Goal: Information Seeking & Learning: Check status

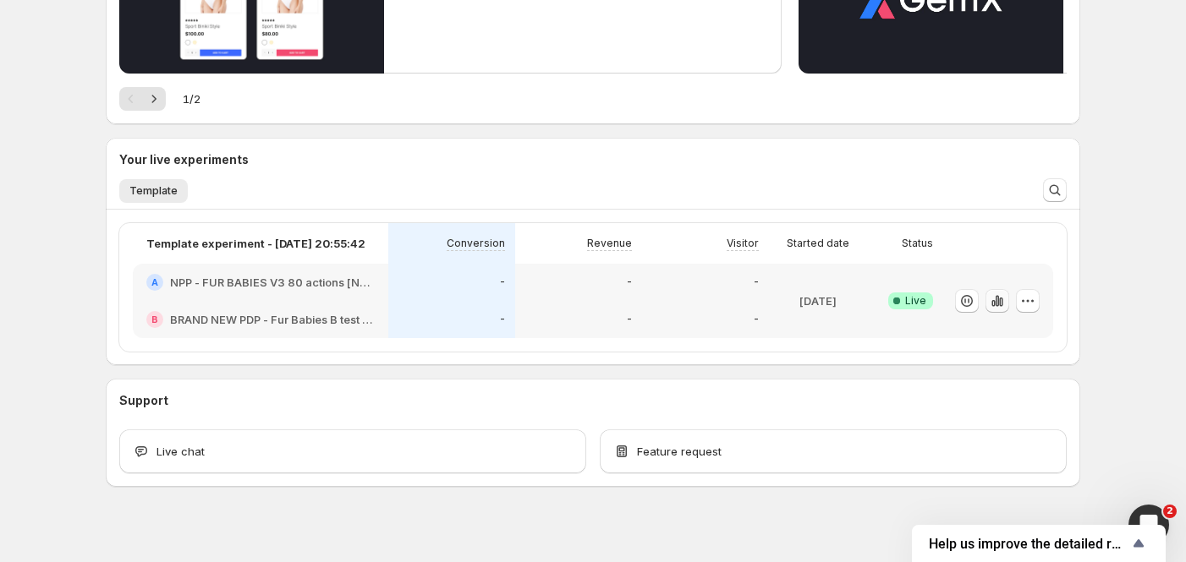
click at [1005, 295] on icon "button" at bounding box center [997, 301] width 17 height 17
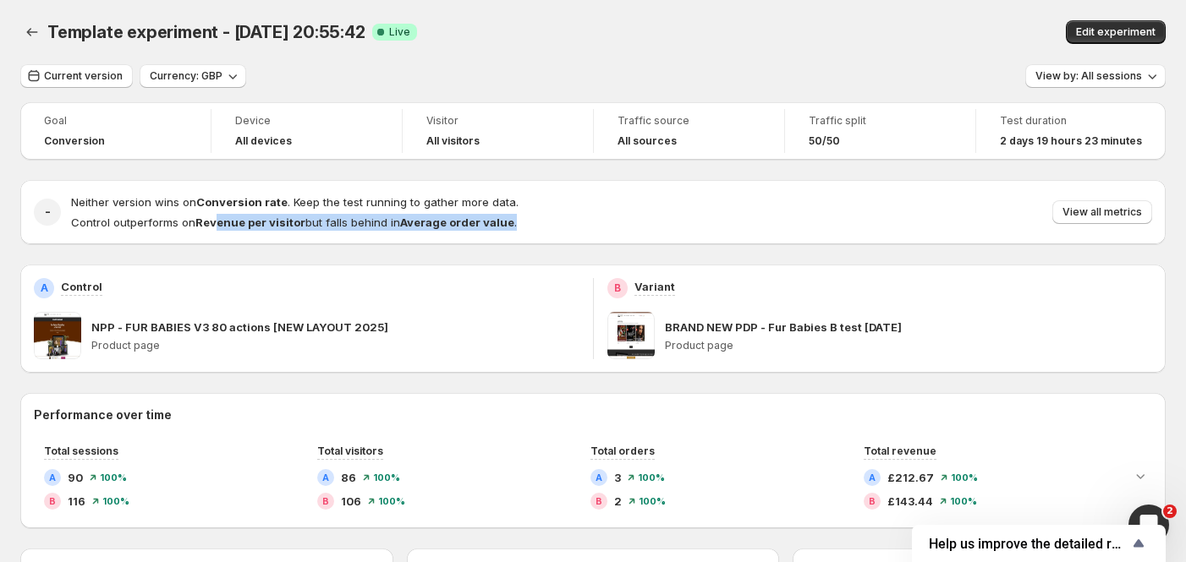
drag, startPoint x: 214, startPoint y: 224, endPoint x: 512, endPoint y: 226, distance: 298.5
click at [512, 226] on div "Neither version wins on Conversion rate . Keep the test running to gather more …" at bounding box center [611, 212] width 1081 height 37
